Goal: Navigation & Orientation: Find specific page/section

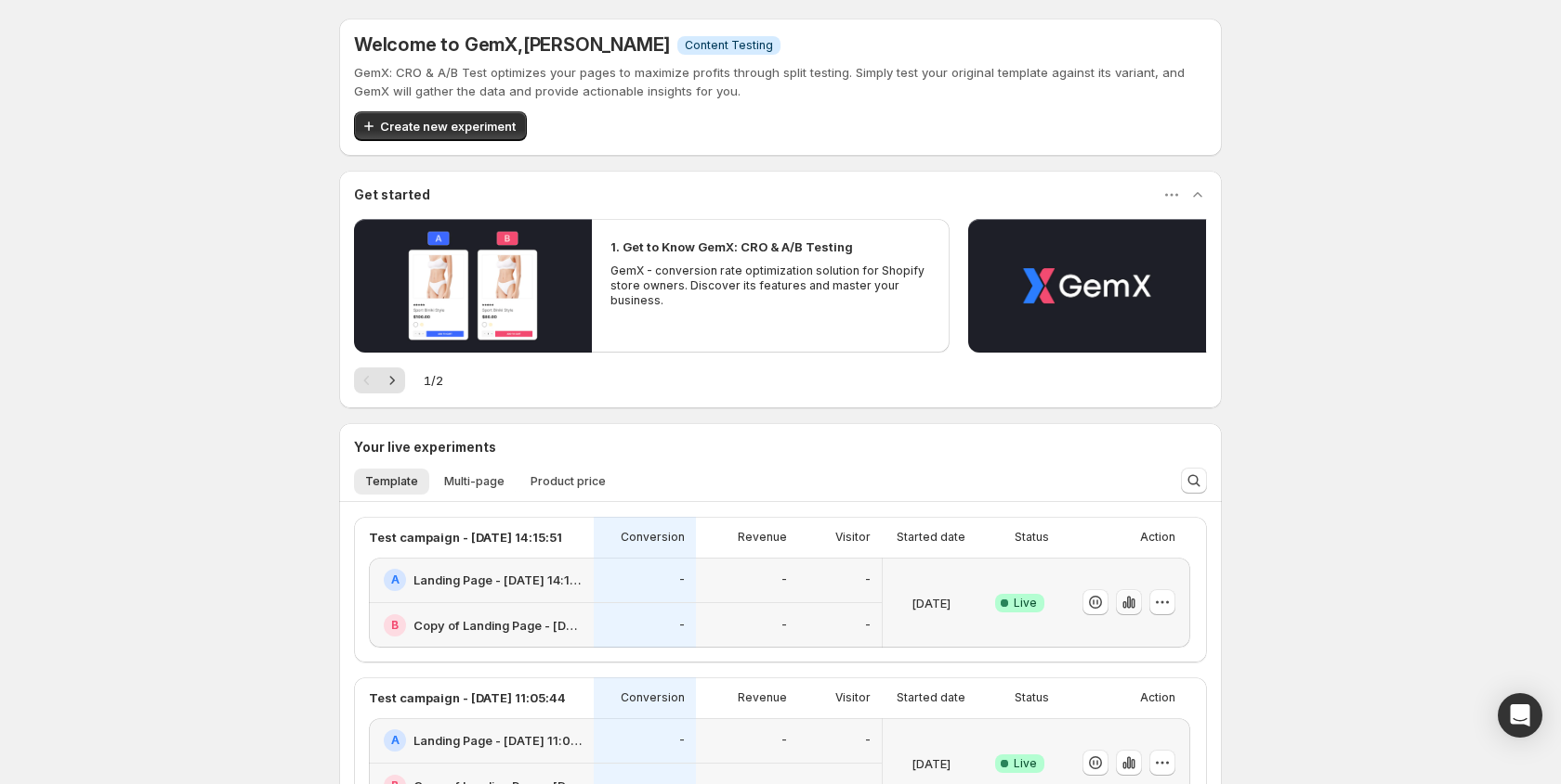
click at [1131, 601] on icon "button" at bounding box center [1133, 604] width 4 height 10
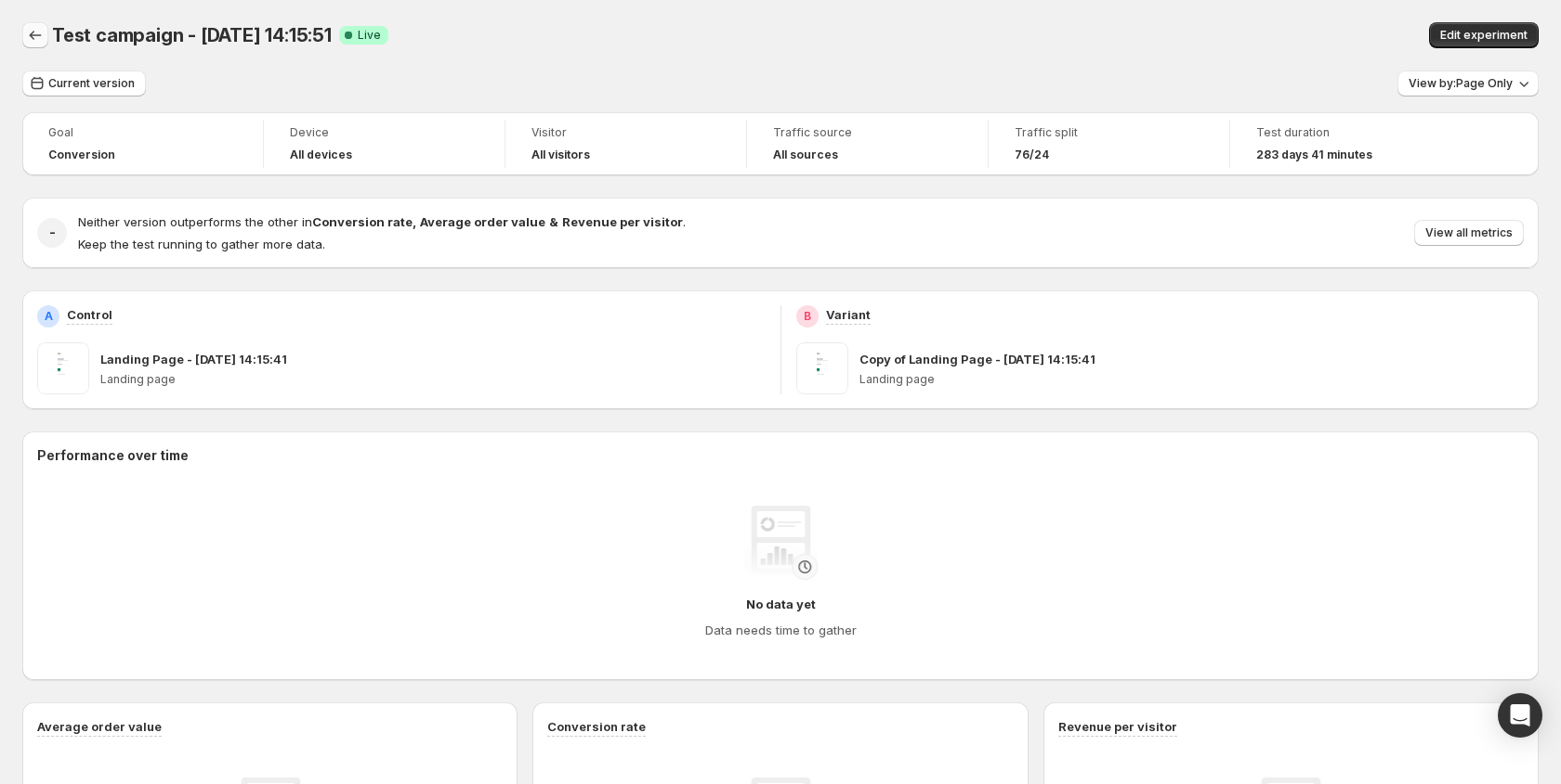
click at [39, 39] on icon "Back" at bounding box center [35, 35] width 19 height 19
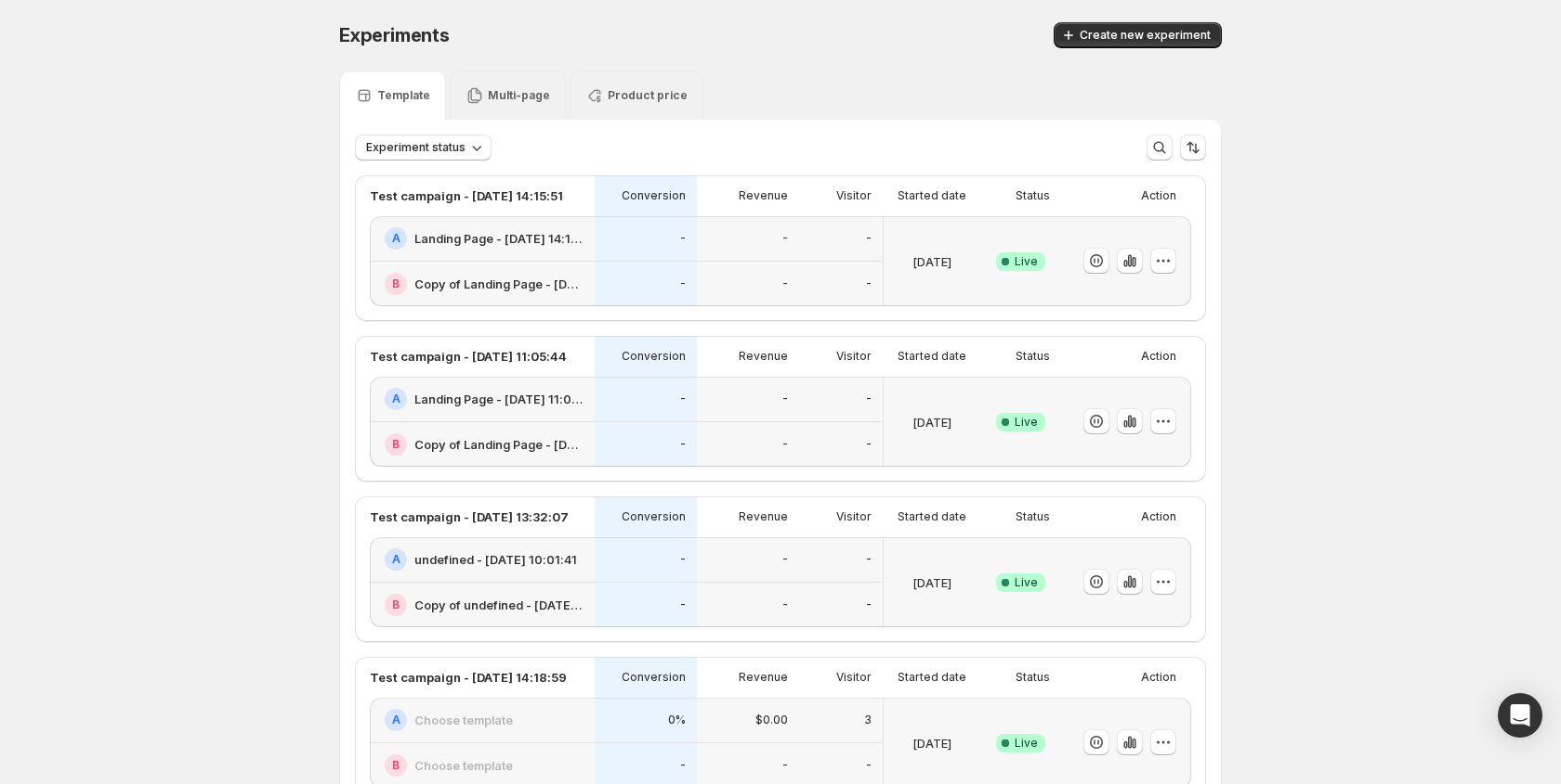
scroll to position [12, 0]
